Goal: Ask a question: Seek information or help from site administrators or community

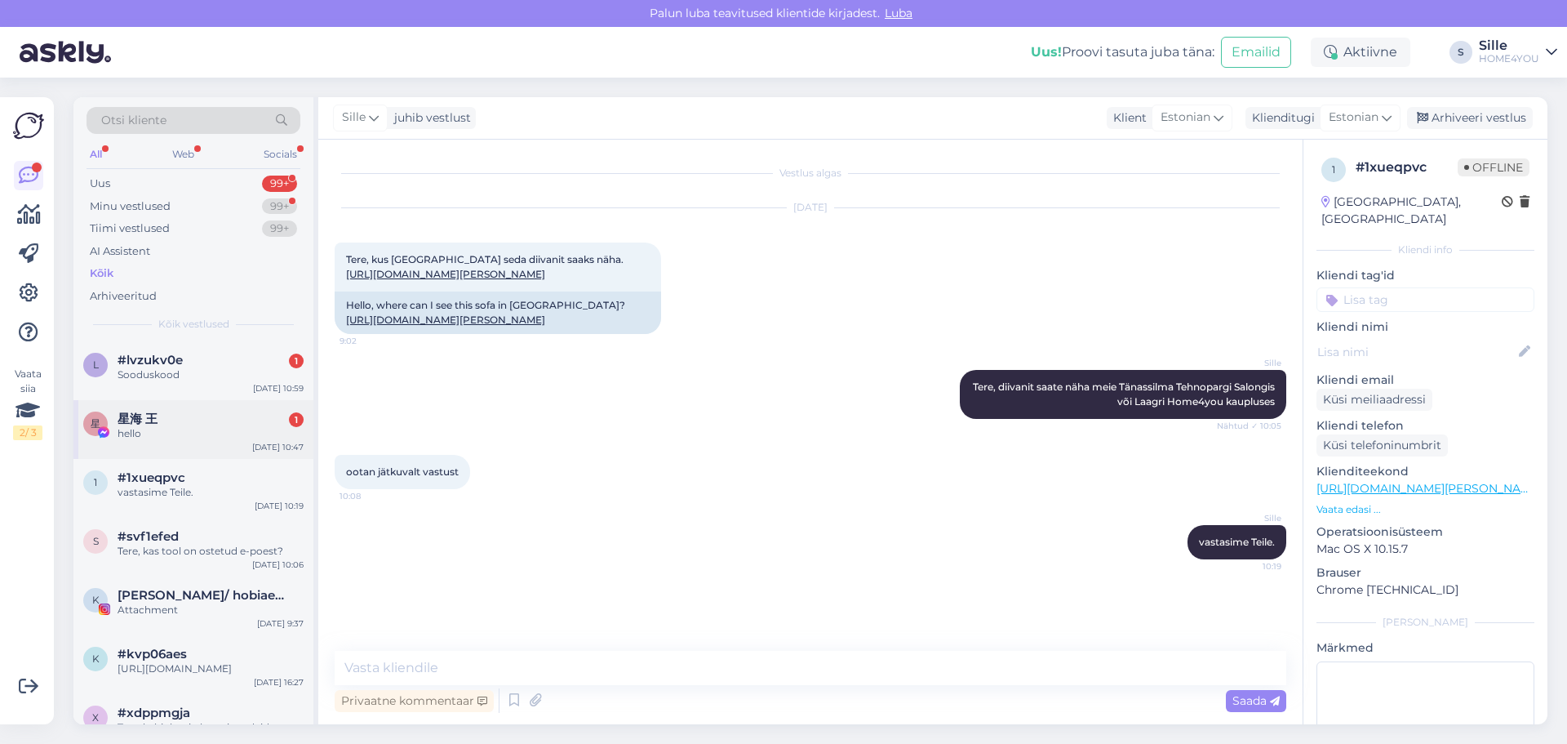
click at [163, 428] on div "hello" at bounding box center [211, 433] width 186 height 15
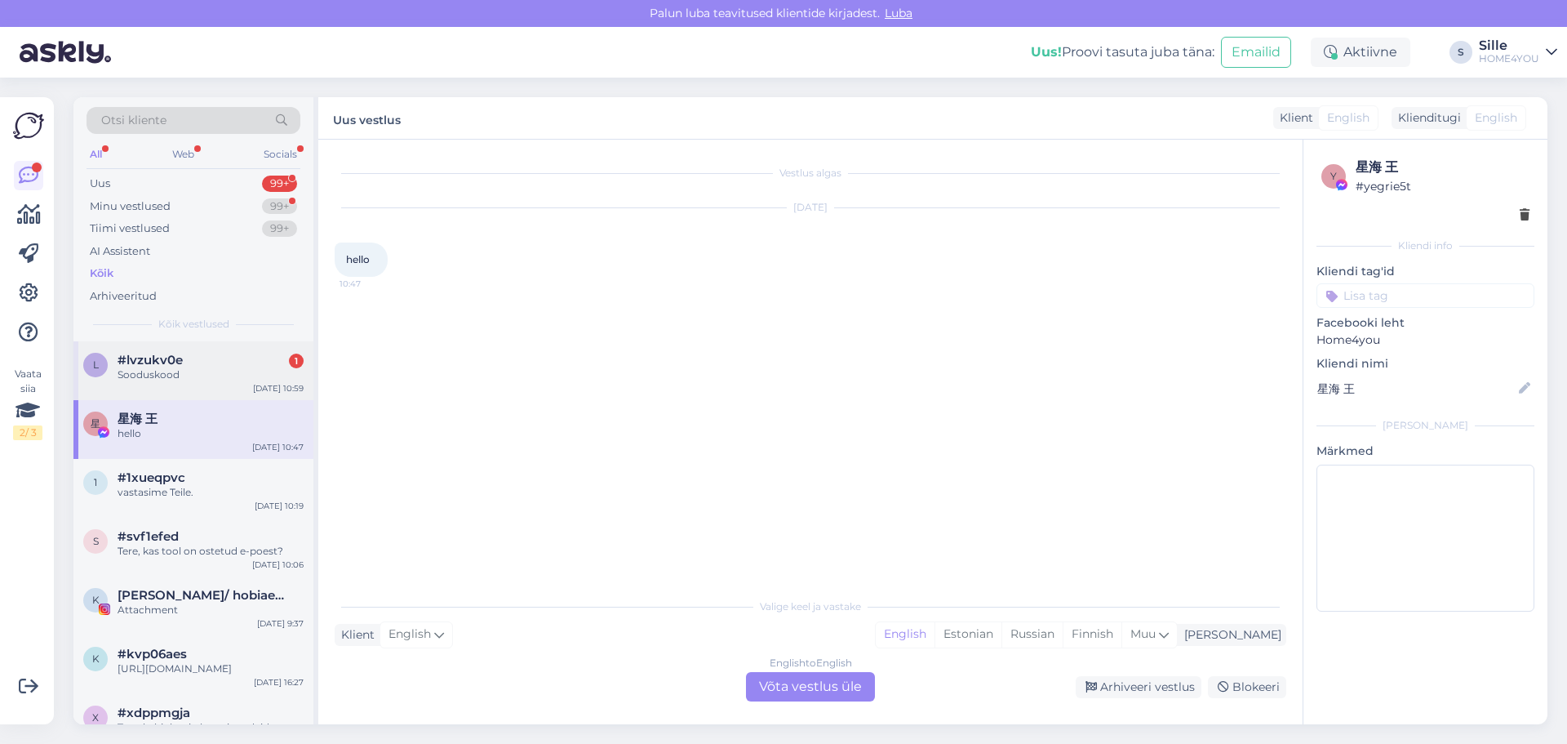
click at [176, 375] on div "Sooduskood" at bounding box center [211, 374] width 186 height 15
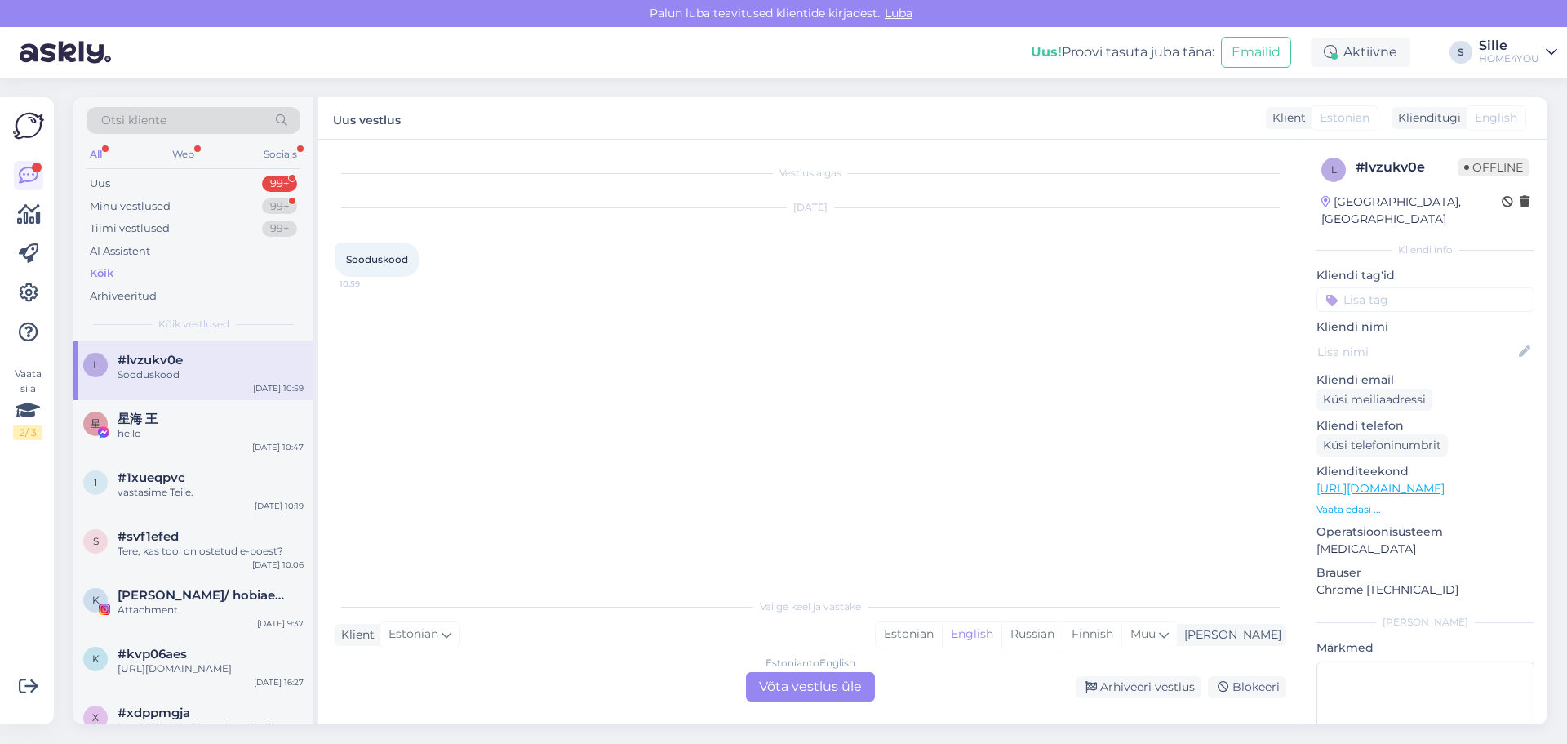
click at [778, 679] on div "Estonian to English Võta vestlus üle" at bounding box center [810, 686] width 129 height 29
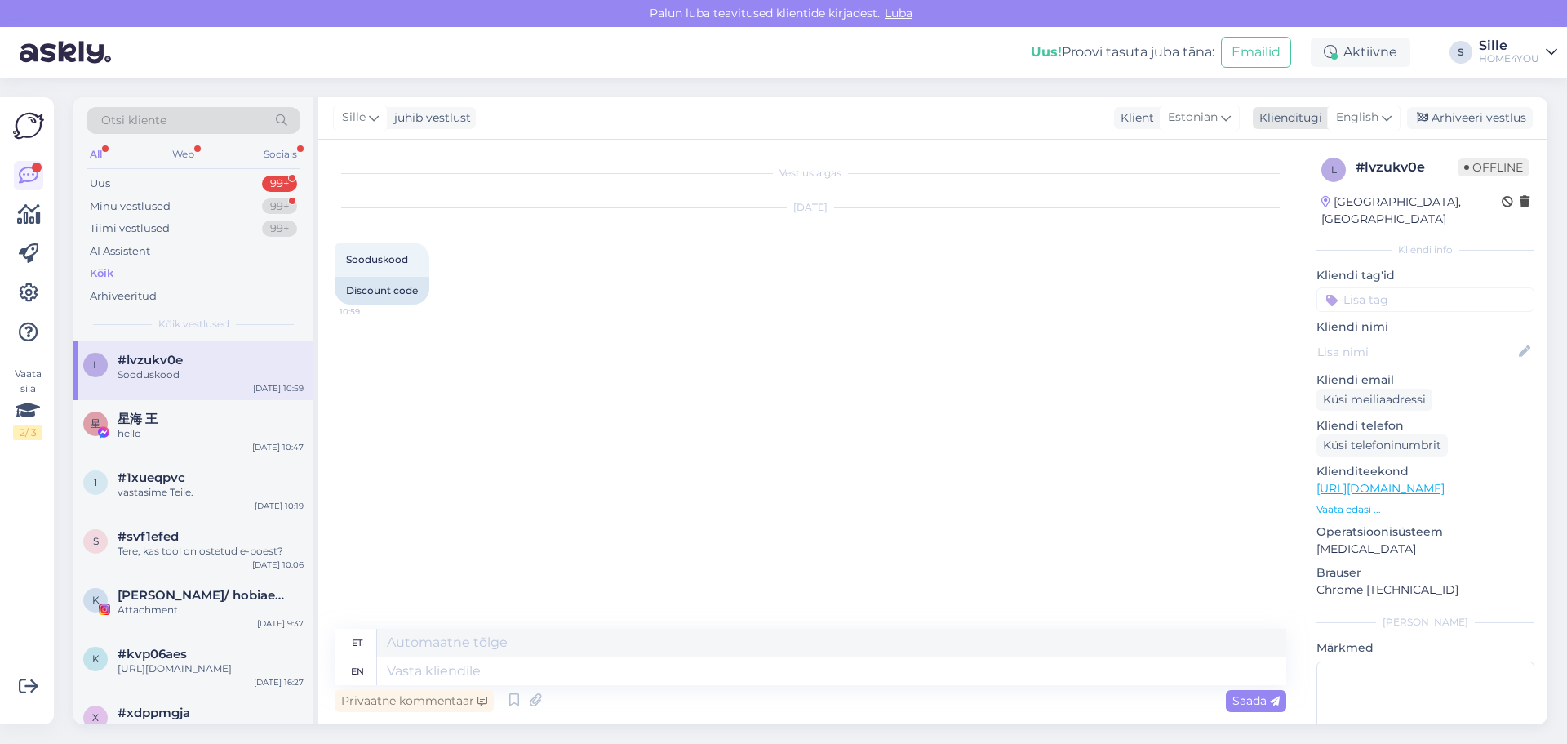
click at [1353, 118] on span "English" at bounding box center [1357, 118] width 42 height 18
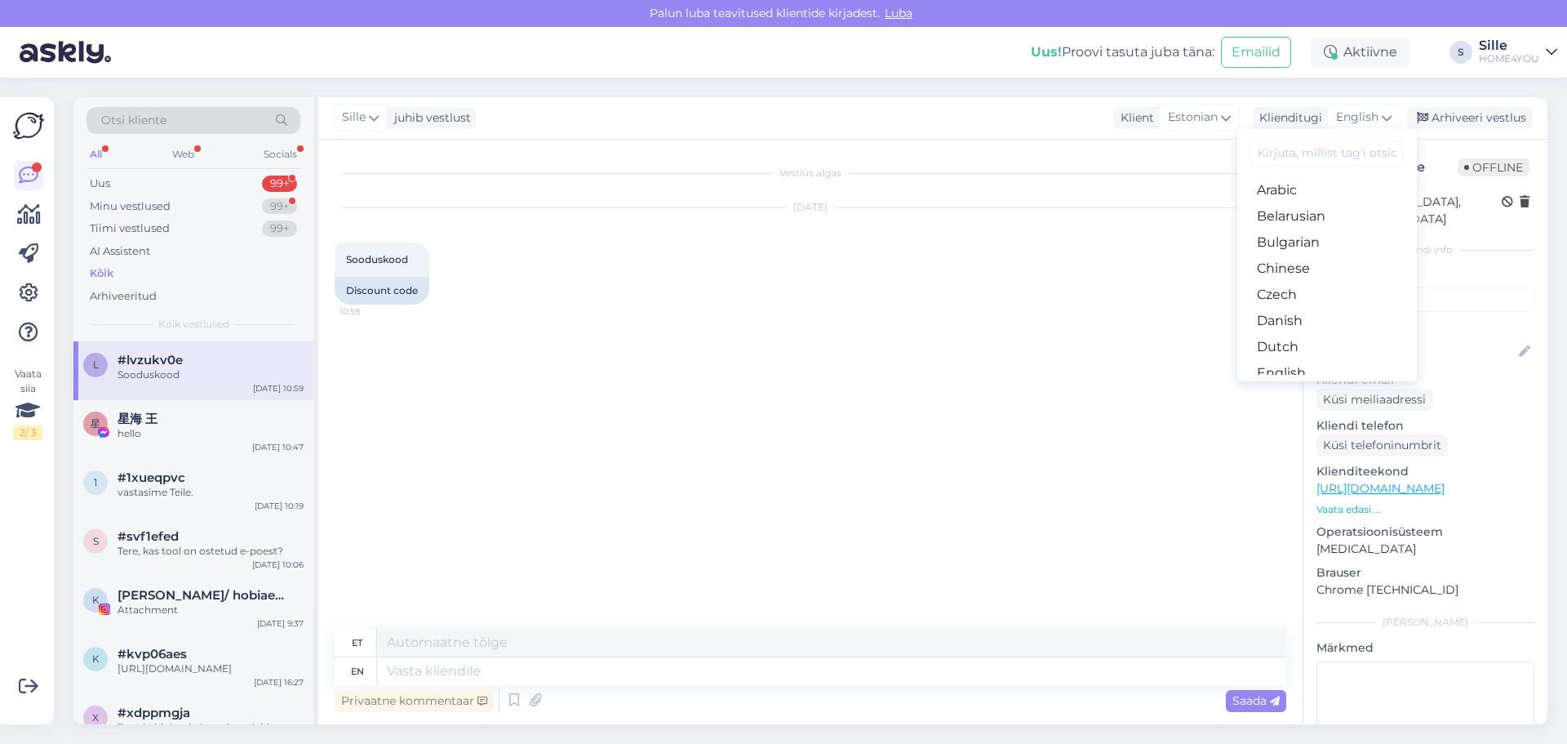
click at [1297, 386] on link "Estonian" at bounding box center [1327, 399] width 180 height 26
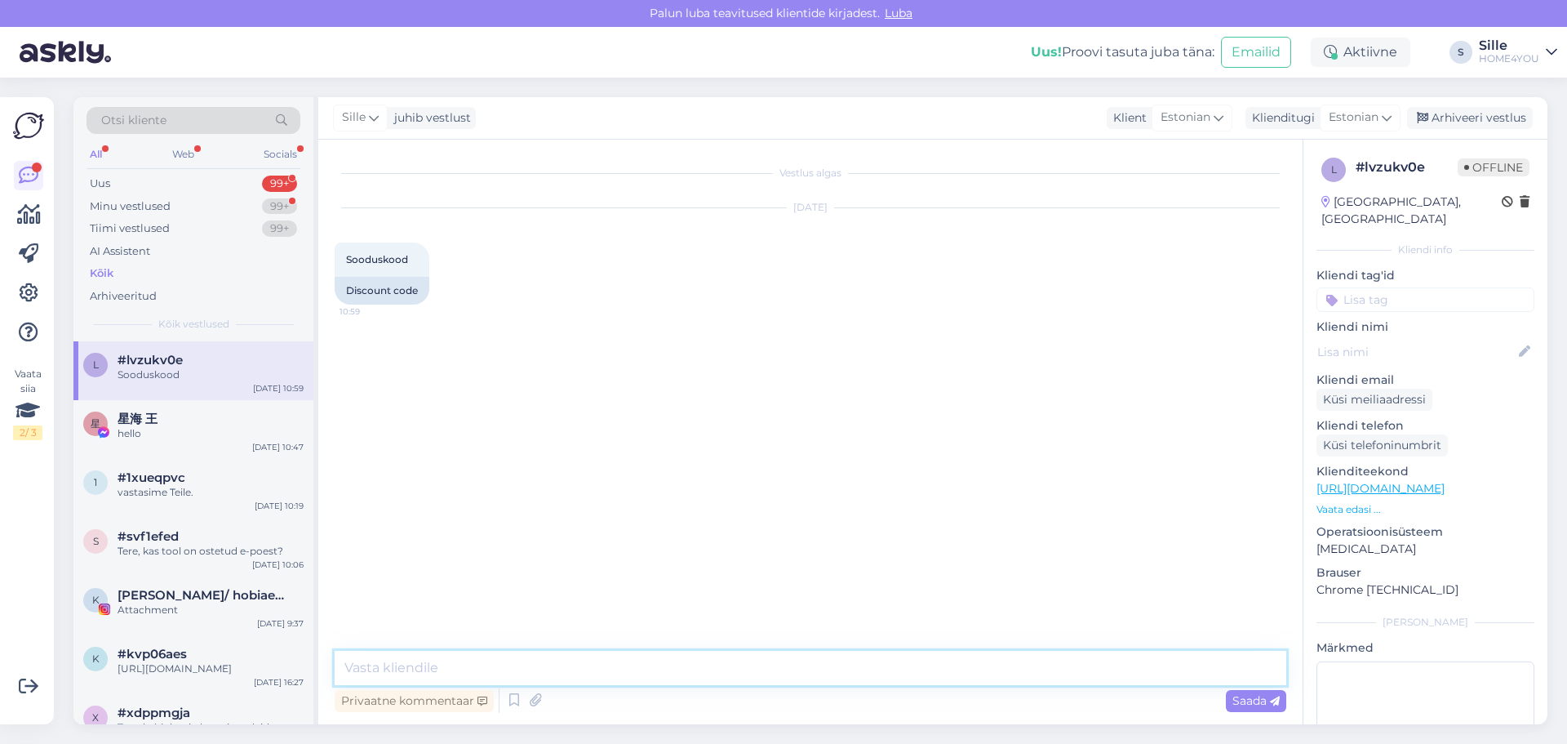
click at [655, 682] on textarea at bounding box center [811, 668] width 952 height 34
click at [618, 665] on textarea "[PERSON_NAME]" at bounding box center [811, 668] width 952 height 34
paste textarea "Kood „kairet“ – epoes aktiivne (annab jälgijatele soodustuse -10%) Kood „vedomh…"
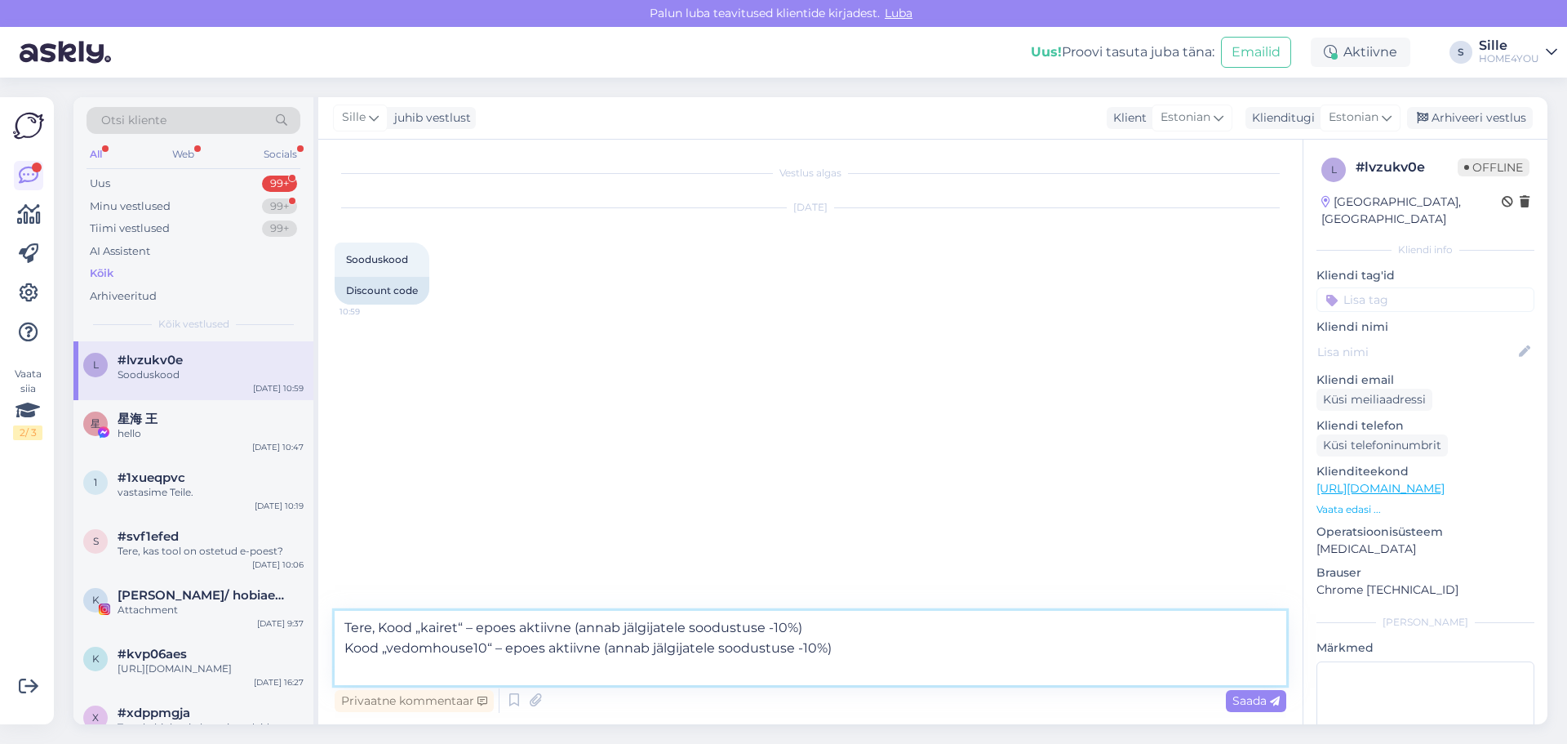
click at [573, 625] on textarea "Tere, Kood „kairet“ – epoes aktiivne (annab jälgijatele soodustuse -10%) Kood „…" at bounding box center [811, 648] width 952 height 74
click at [598, 649] on textarea "Tere, Kood „kairet“ – epoes (annab jälgijatele soodustuse -10%) Kood „vedomhous…" at bounding box center [811, 648] width 952 height 74
type textarea "Tere, Kood „kairet“ – epoes (annab jälgijatele soodustuse -10%) Kood „vedomhous…"
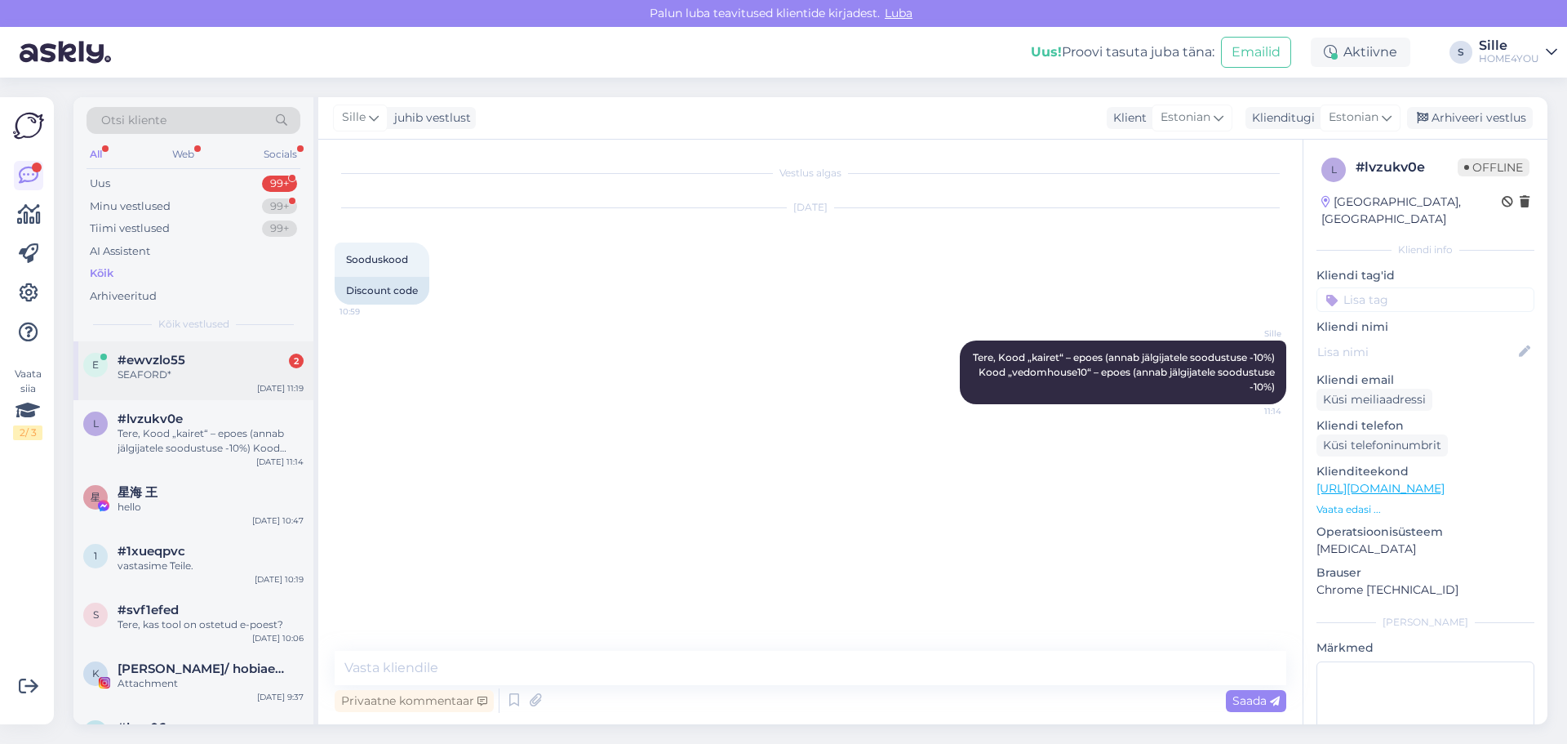
click at [254, 394] on div "e #ewvzlo55 2 SEAFORD* [DATE] 11:19" at bounding box center [193, 370] width 240 height 59
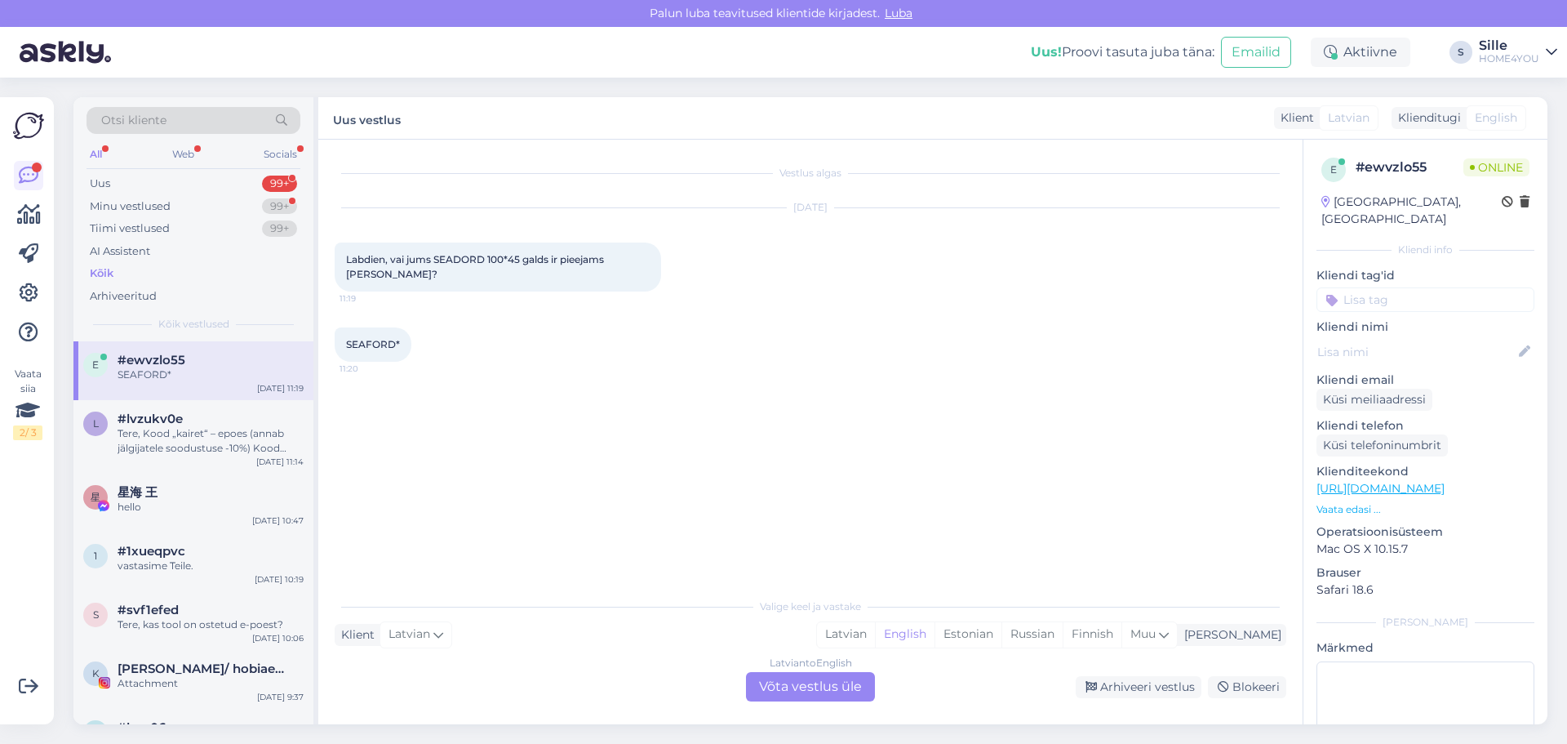
click at [787, 696] on div "Latvian to English Võta vestlus üle" at bounding box center [810, 686] width 129 height 29
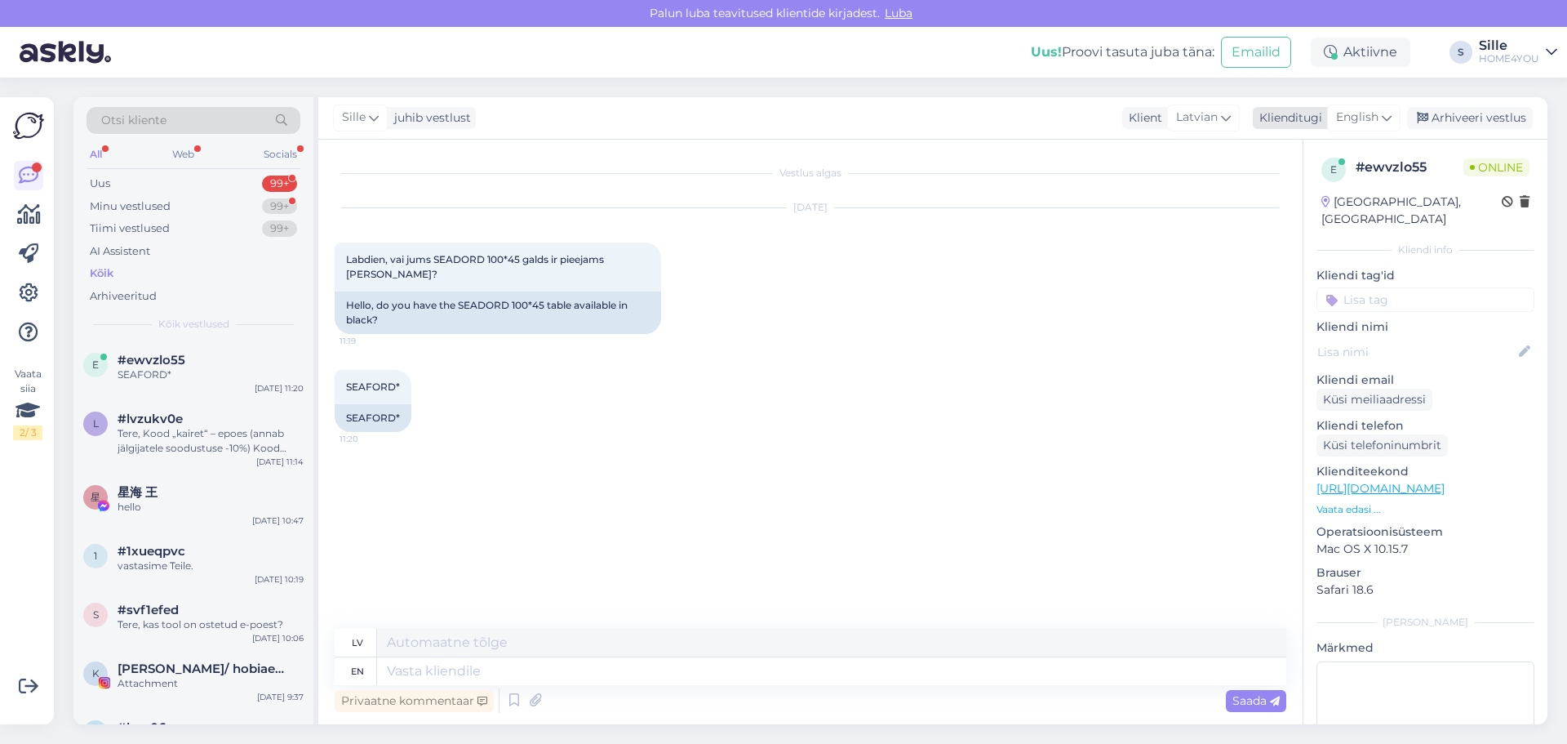
click at [1368, 118] on span "English" at bounding box center [1357, 118] width 42 height 18
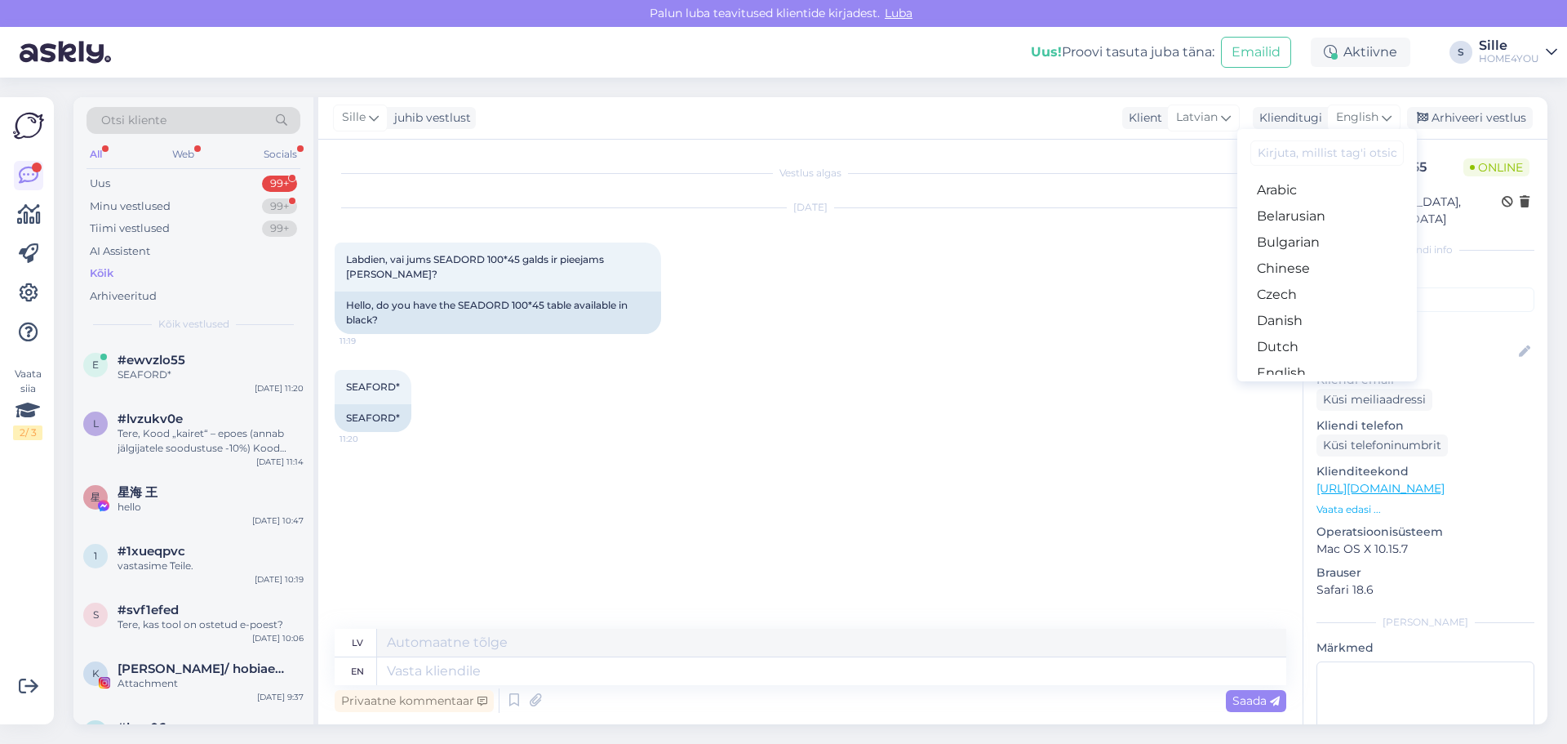
drag, startPoint x: 1304, startPoint y: 315, endPoint x: 1142, endPoint y: 481, distance: 232.0
click at [1303, 386] on link "Estonian" at bounding box center [1327, 399] width 180 height 26
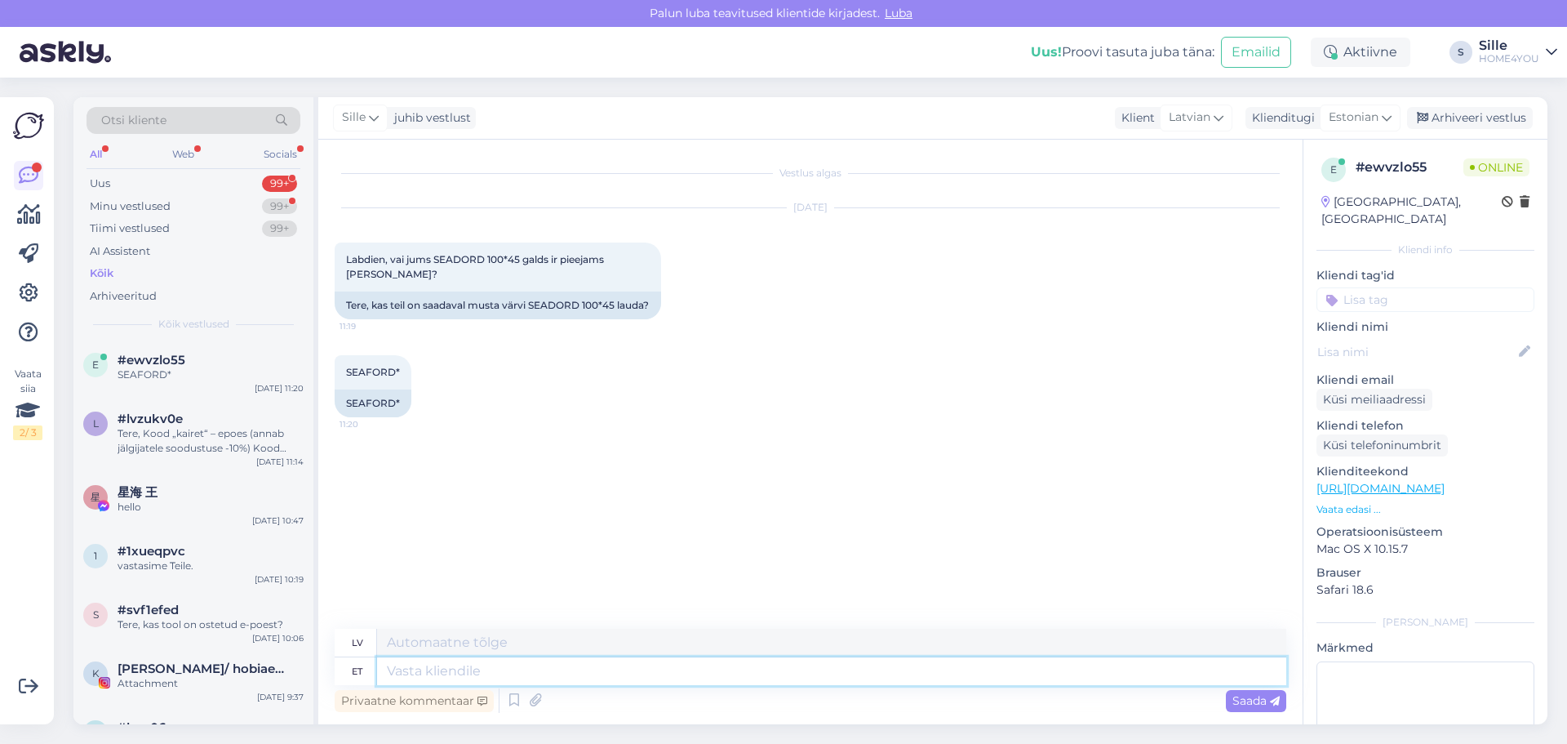
drag, startPoint x: 740, startPoint y: 682, endPoint x: 731, endPoint y: 688, distance: 10.6
click at [740, 683] on textarea at bounding box center [831, 671] width 909 height 28
drag, startPoint x: 532, startPoint y: 302, endPoint x: 624, endPoint y: 300, distance: 92.3
click at [624, 300] on div "Tere, kas teil on saadaval musta värvi SEADORD 100*45 lauda?" at bounding box center [498, 305] width 326 height 28
copy div "SEADORD 100*45"
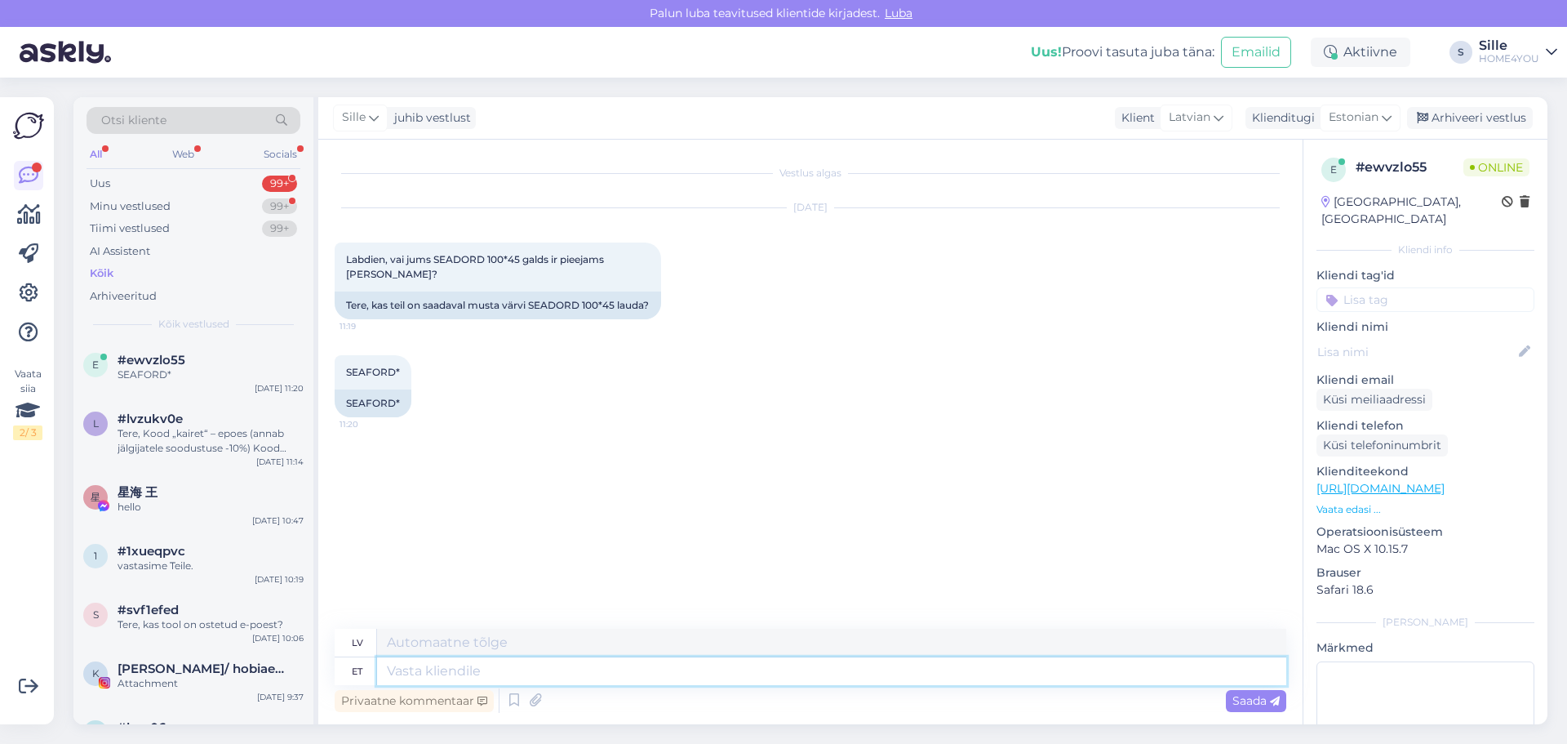
click at [583, 668] on textarea at bounding box center [831, 671] width 909 height 28
type textarea "Tere,"
type textarea "Sveiki"
type textarea "Tere, k"
type textarea "Sveiki,"
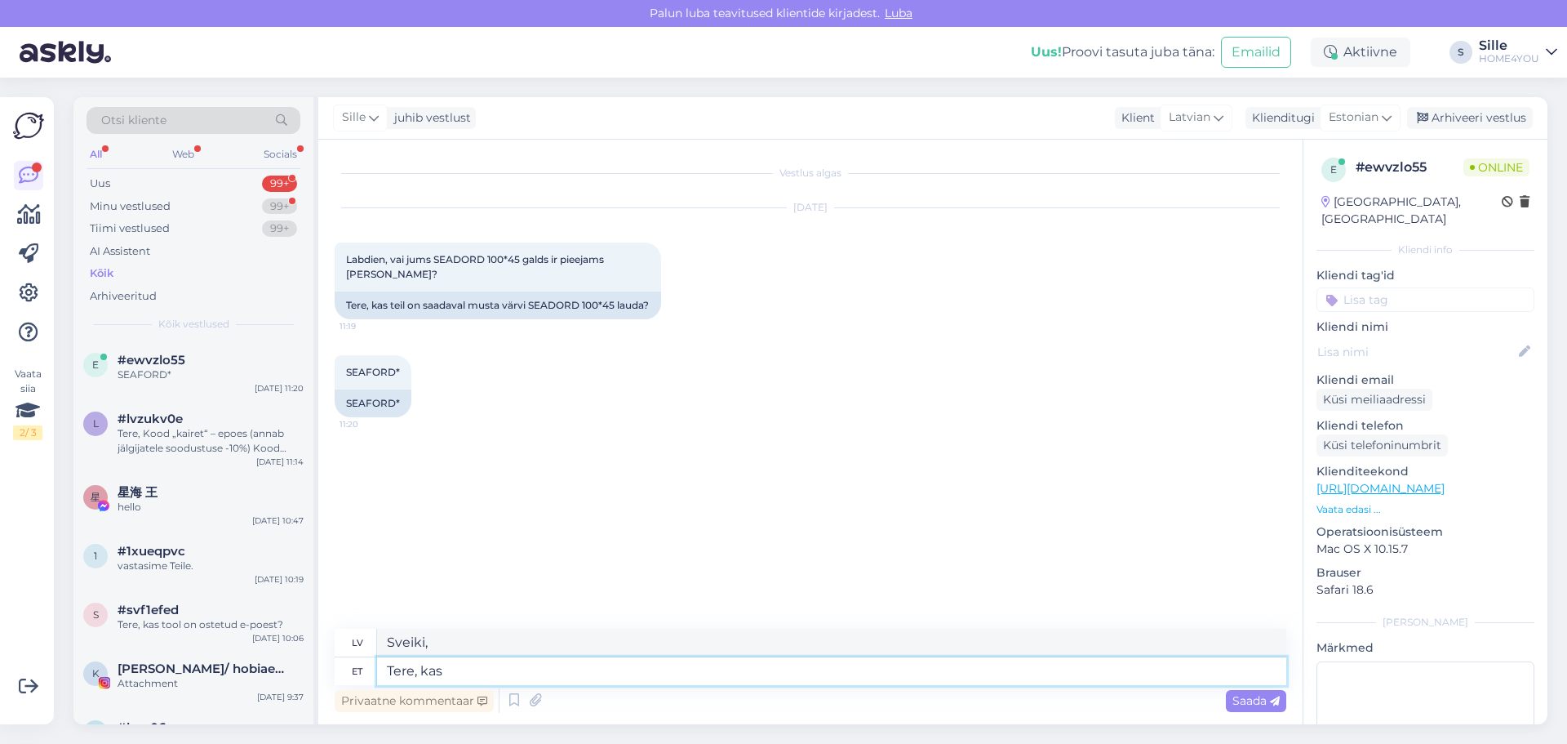
type textarea "Tere, kas"
type textarea "Sveiki, ir"
type textarea "Tere, kas mõtlete"
type textarea "[PERSON_NAME], vai jūs domājat?"
type textarea "Tere, kas mõtlete söögilauda?"
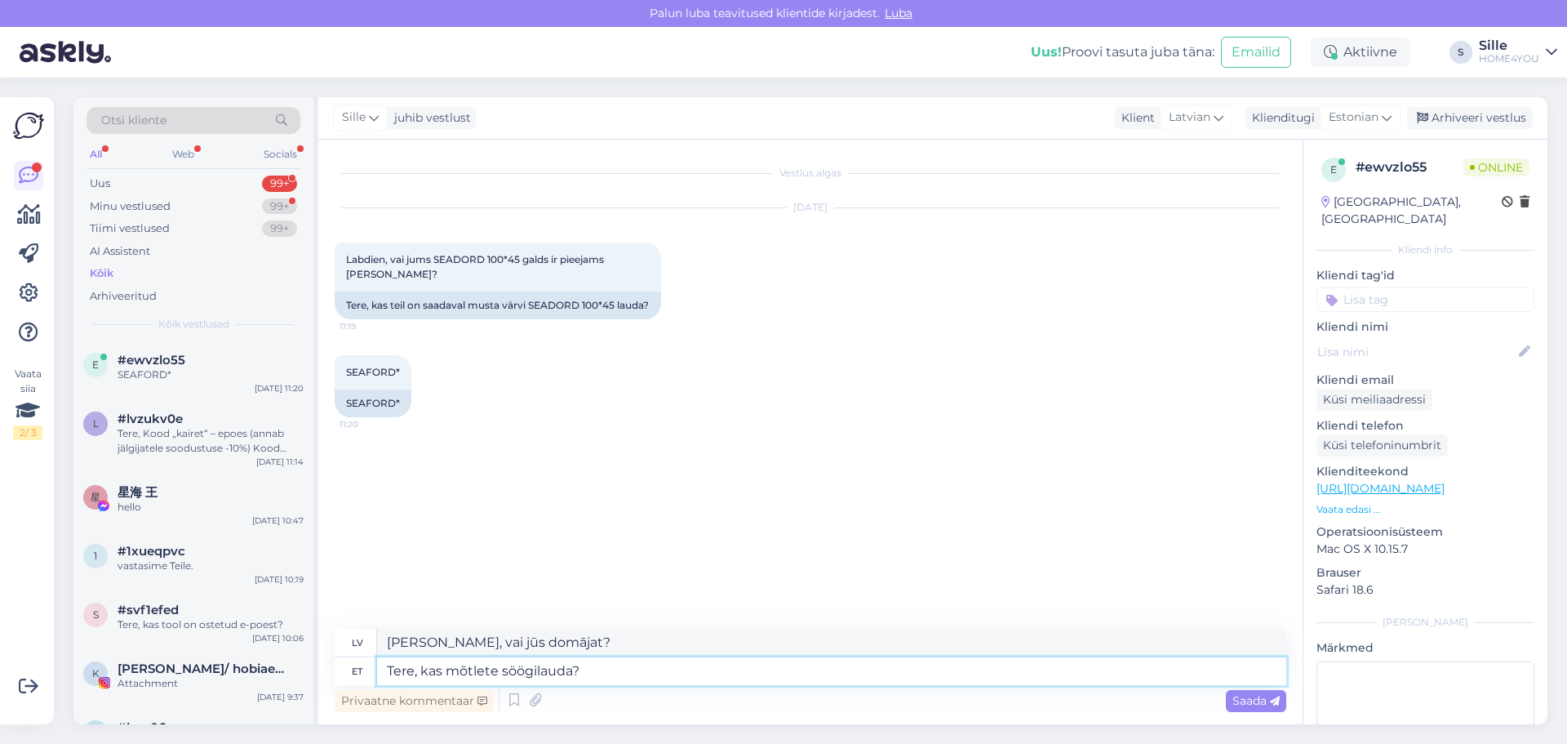
type textarea "Sveiki, vai jūs domājat par [PERSON_NAME]?"
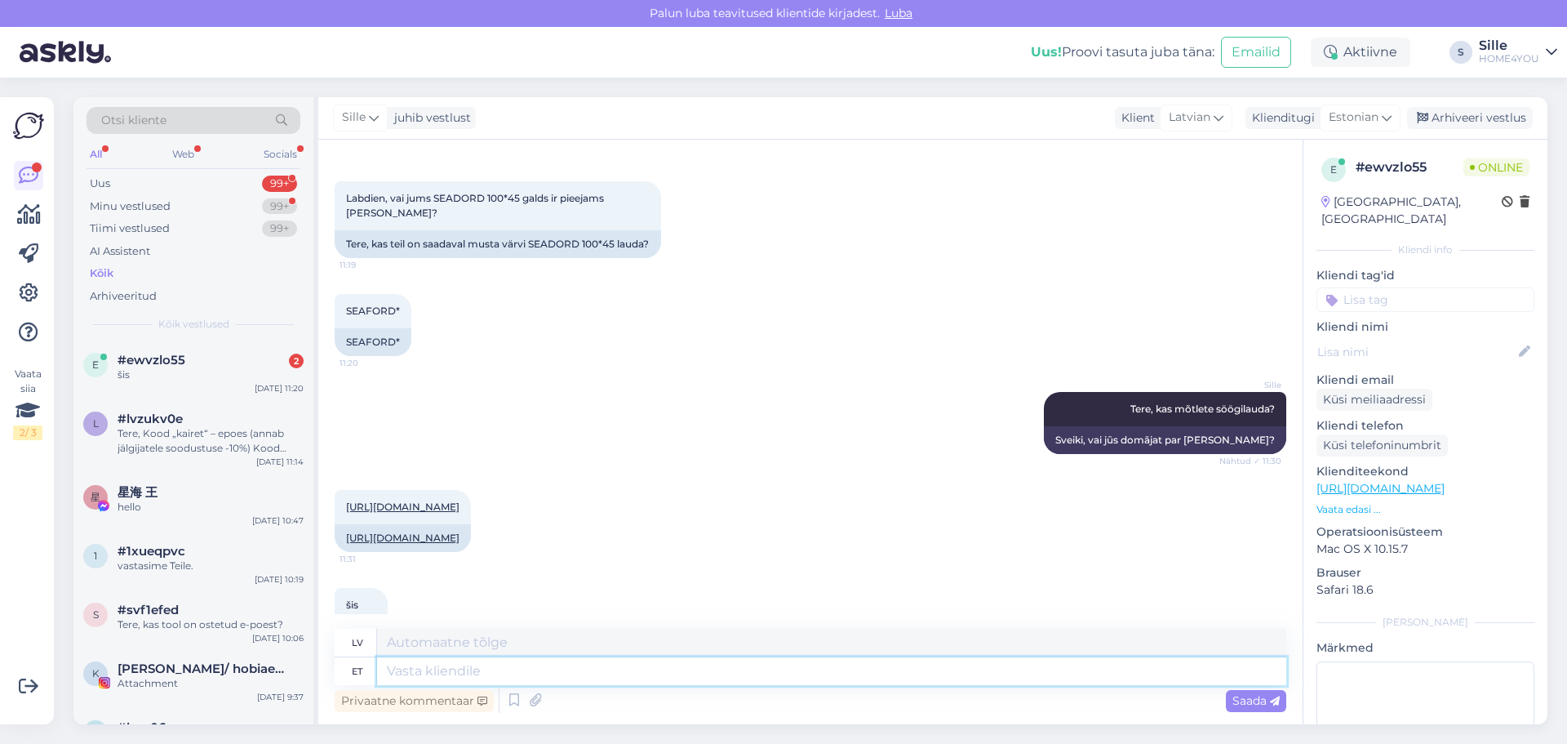
scroll to position [159, 0]
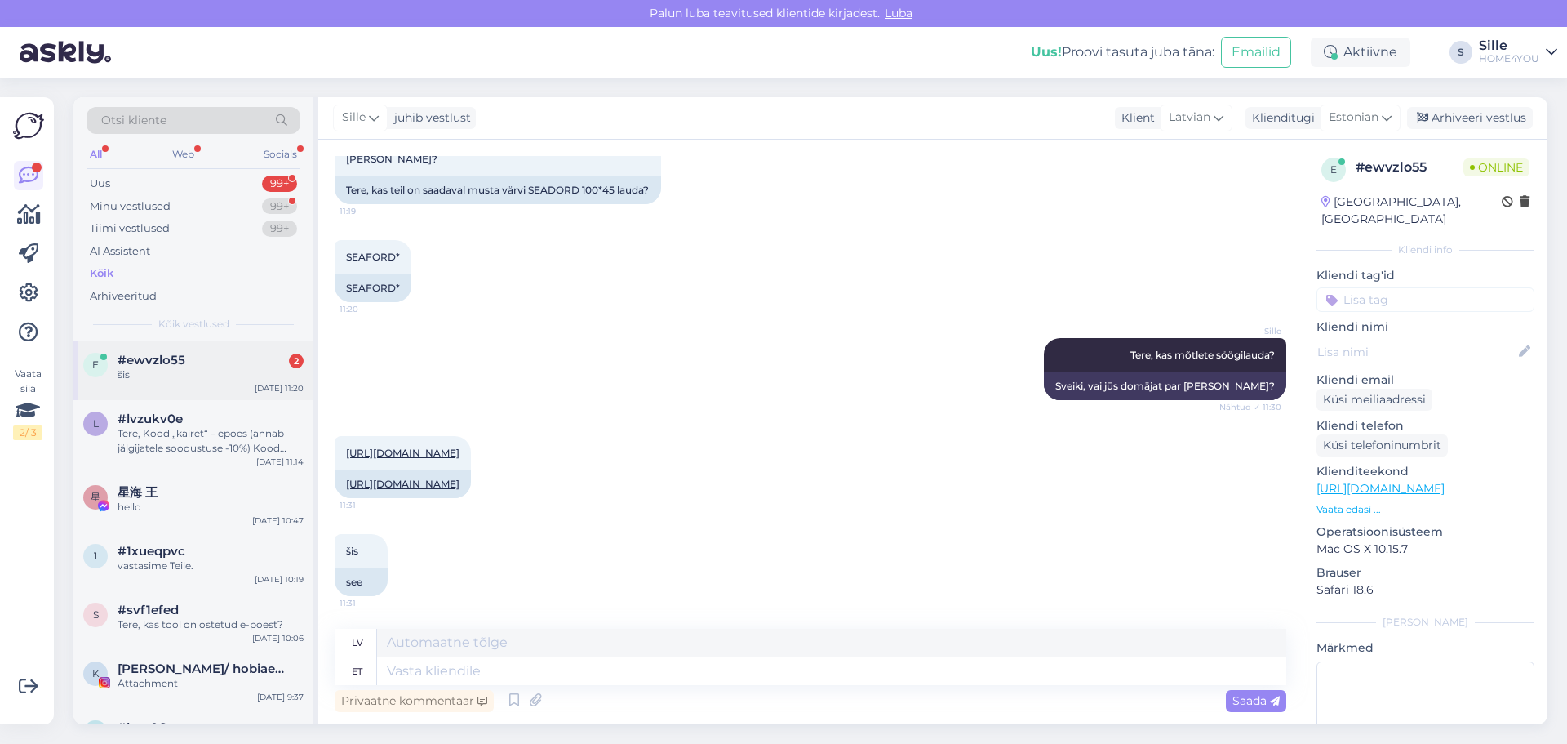
click at [240, 386] on div "e #ewvzlo55 2 šis [DATE] 11:20" at bounding box center [193, 370] width 240 height 59
click at [453, 446] on link "[URL][DOMAIN_NAME]" at bounding box center [402, 452] width 113 height 12
click at [506, 672] on textarea at bounding box center [831, 671] width 909 height 28
type textarea "Kahjuks"
type textarea "Diemžēl"
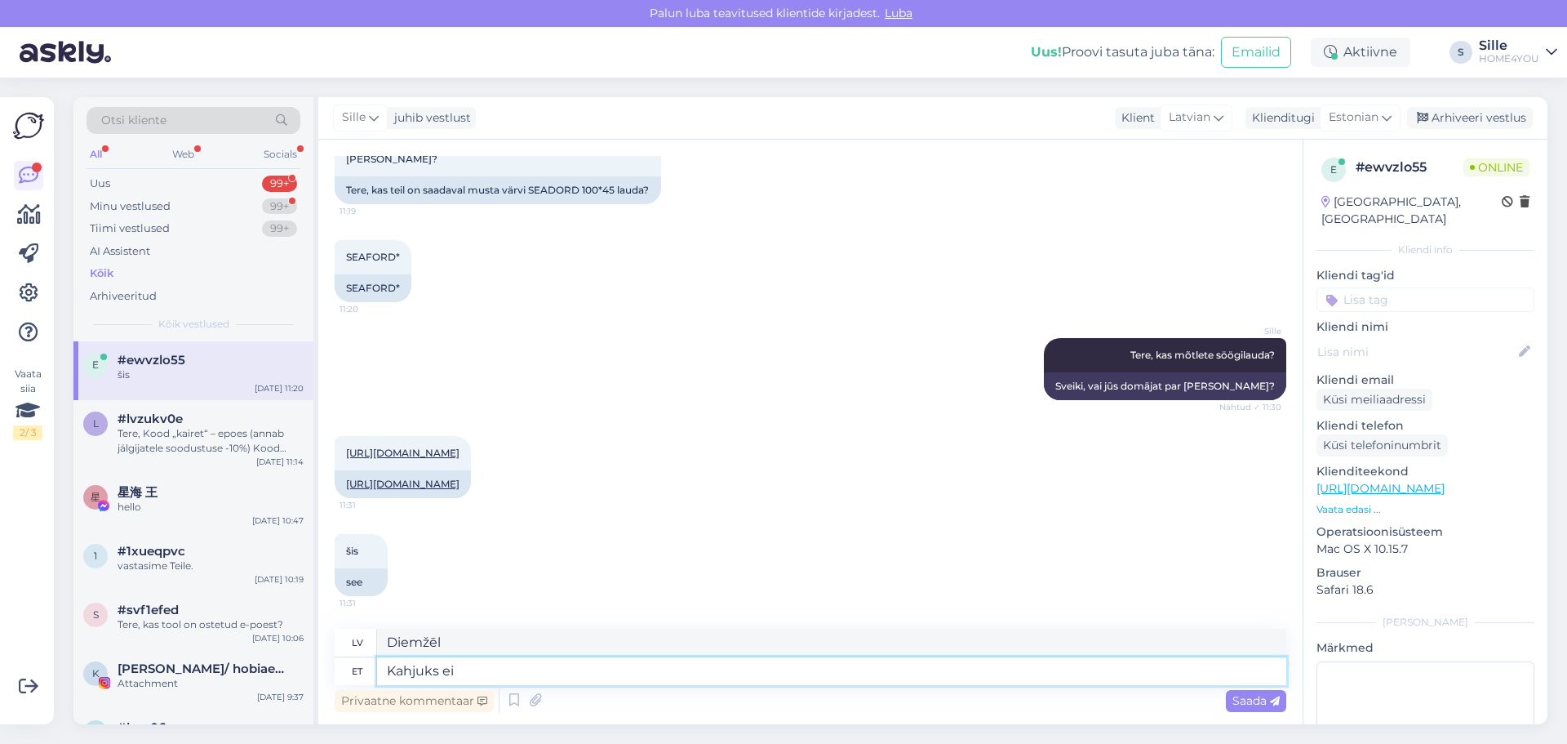
type textarea "Kahjuks ei"
type textarea "Diemžēl nē"
type textarea "Kahjuks ei ole"
type textarea "Diemžēl tāda nav"
type textarea "Kahjuks ei ole musta"
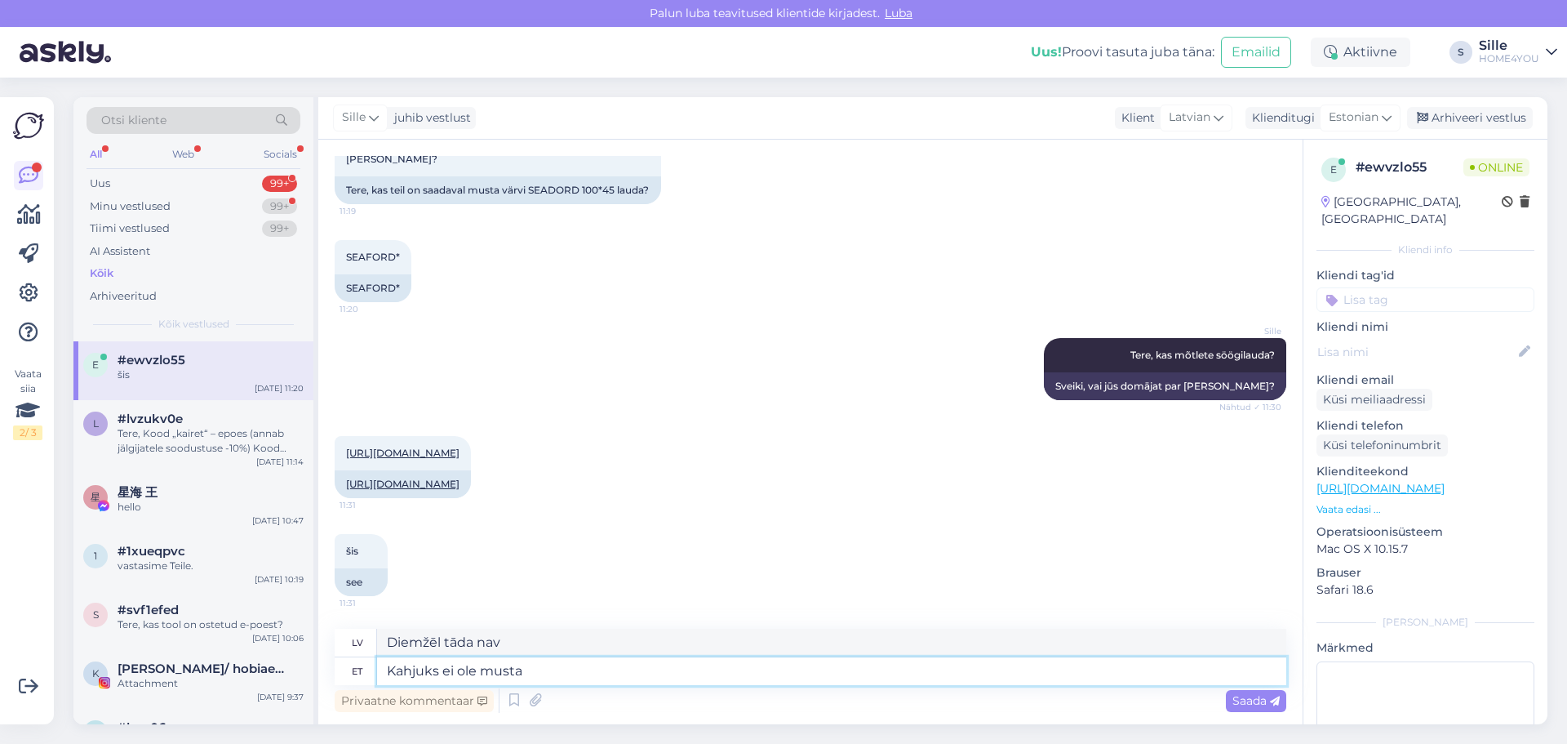
type textarea "Diemžēl melnas krāsas nav"
type textarea "Kahjuks ei ole musta pakkuda."
type textarea "Diemžēl [PERSON_NAME] nav pieejama."
type textarea "Kahjuks ei ole musta pakkuda."
